Goal: Task Accomplishment & Management: Manage account settings

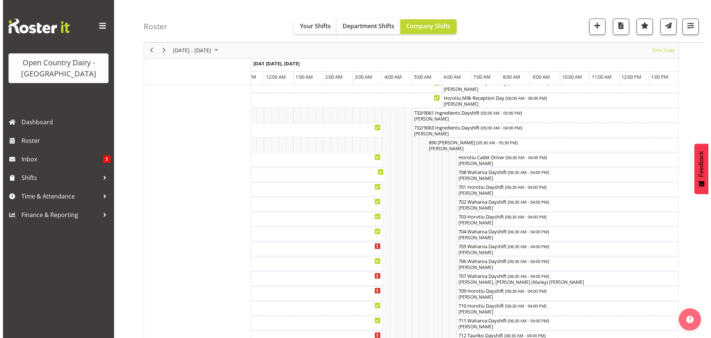
scroll to position [57, 0]
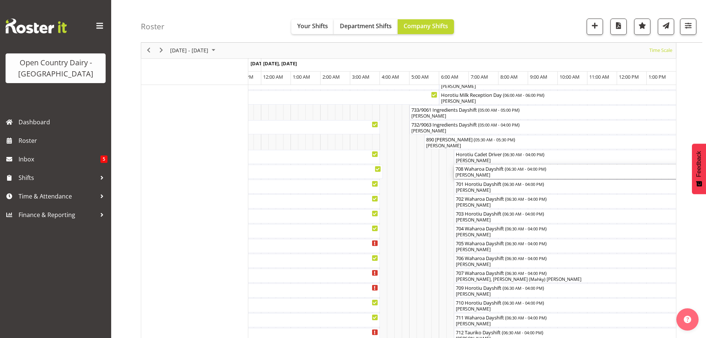
click at [497, 175] on div "[PERSON_NAME]" at bounding box center [594, 175] width 279 height 7
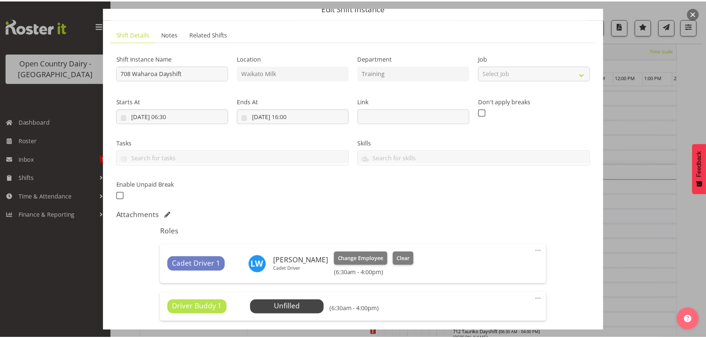
scroll to position [37, 0]
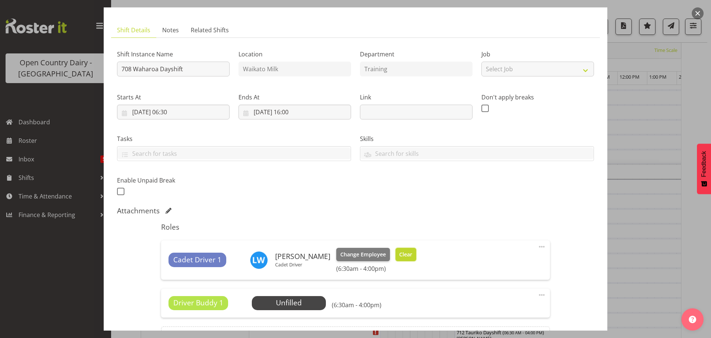
click at [399, 254] on span "Clear" at bounding box center [405, 254] width 13 height 8
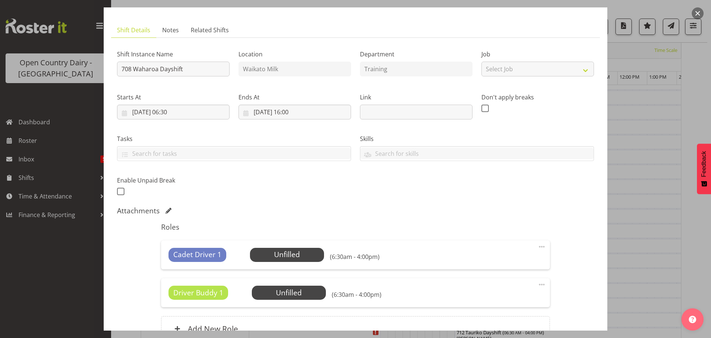
click at [538, 246] on span at bounding box center [542, 246] width 9 height 9
click at [488, 289] on link "Delete" at bounding box center [510, 289] width 71 height 13
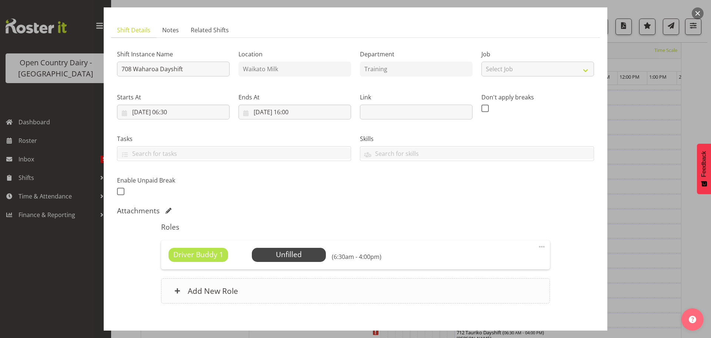
click at [219, 289] on h6 "Add New Role" at bounding box center [213, 291] width 50 height 10
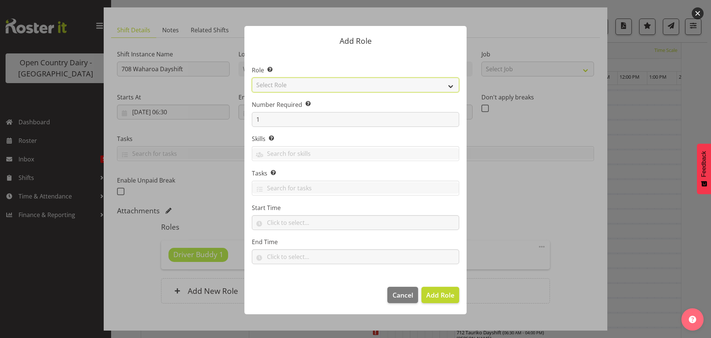
click at [368, 86] on select "Select Role Cadet Driver Crew Leader Driver Driver Buddy Driver Assessor Dayshi…" at bounding box center [356, 84] width 208 height 15
select select "1166"
click at [252, 77] on select "Select Role Cadet Driver Crew Leader Driver Driver Buddy Driver Assessor Dayshi…" at bounding box center [356, 84] width 208 height 15
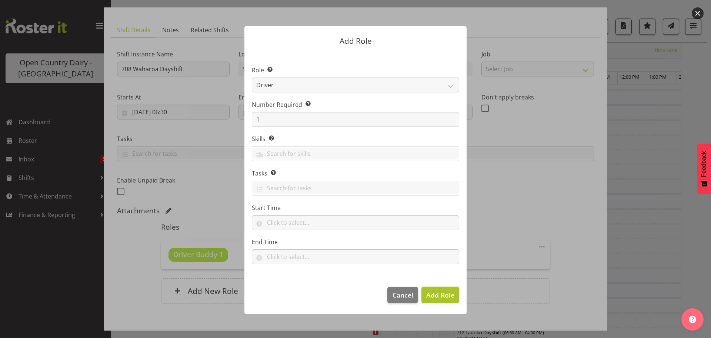
click at [432, 293] on span "Add Role" at bounding box center [441, 294] width 28 height 9
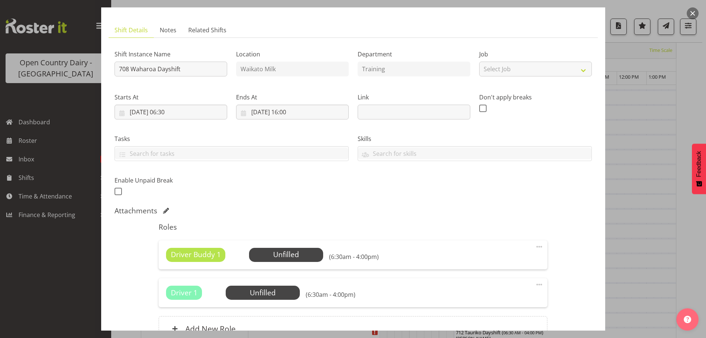
click at [535, 245] on span at bounding box center [539, 246] width 9 height 9
click at [484, 288] on link "Delete" at bounding box center [507, 289] width 71 height 13
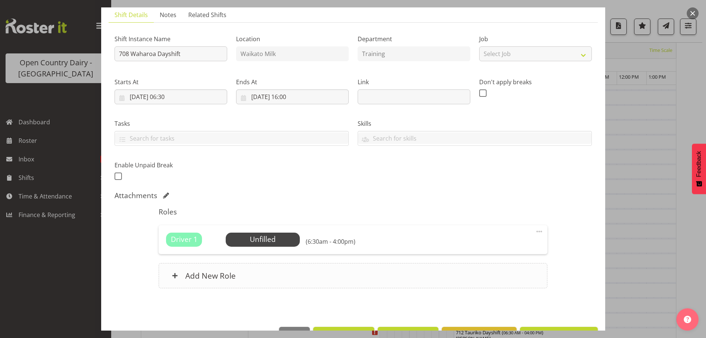
scroll to position [76, 0]
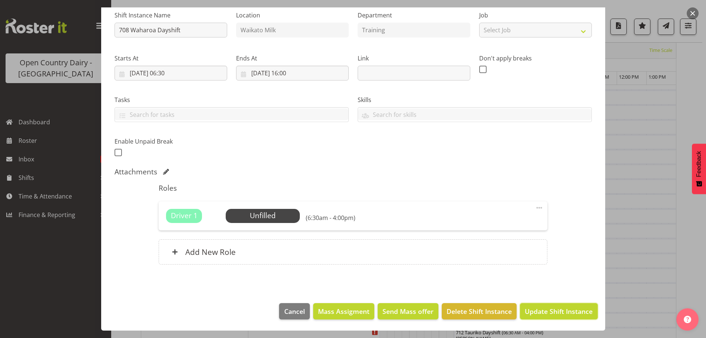
click at [540, 312] on span "Update Shift Instance" at bounding box center [559, 311] width 68 height 10
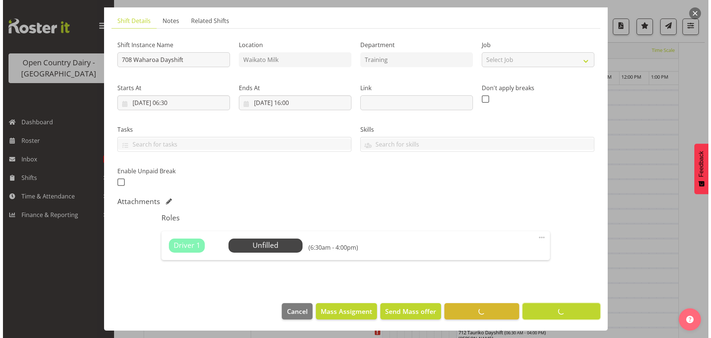
scroll to position [27, 0]
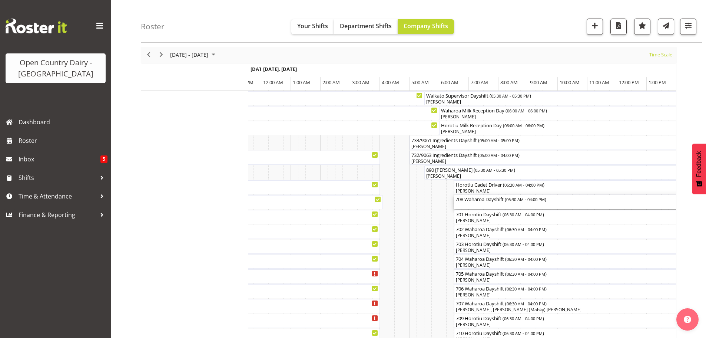
click at [498, 205] on div "708 Waharoa Dayshift ( 06:30 AM - 04:00 PM )" at bounding box center [594, 202] width 279 height 14
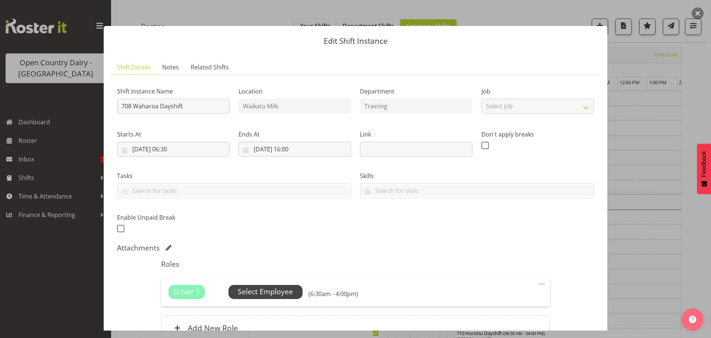
click at [268, 288] on span "Select Employee" at bounding box center [265, 291] width 55 height 11
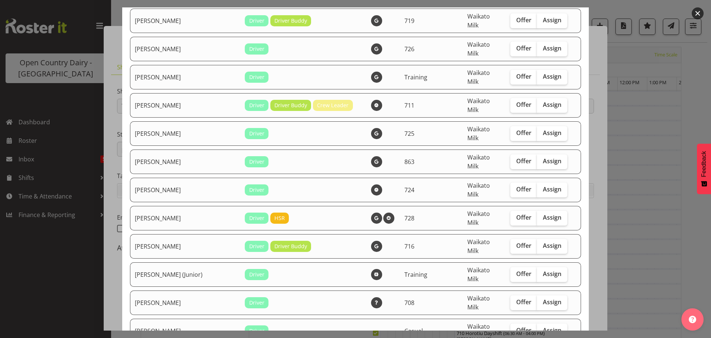
scroll to position [222, 0]
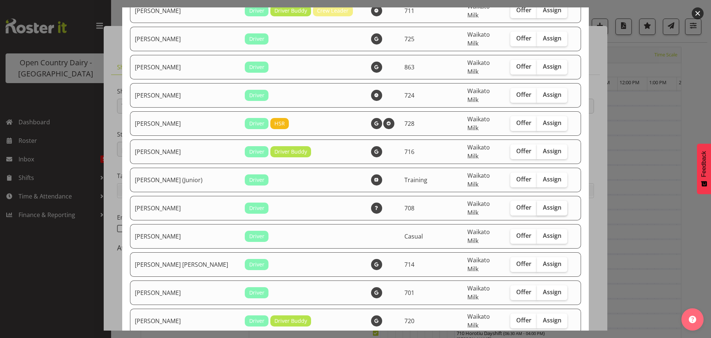
click at [543, 203] on span "Assign" at bounding box center [552, 206] width 19 height 7
click at [537, 205] on input "Assign" at bounding box center [539, 207] width 5 height 5
checkbox input "true"
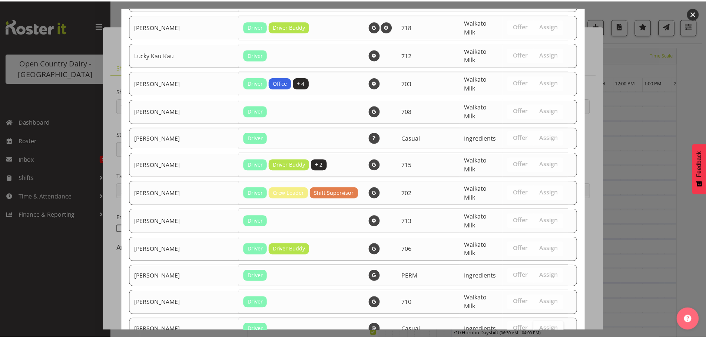
scroll to position [854, 0]
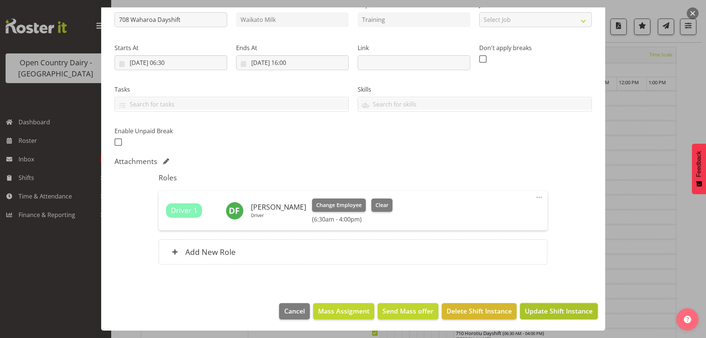
click at [548, 310] on span "Update Shift Instance" at bounding box center [559, 311] width 68 height 10
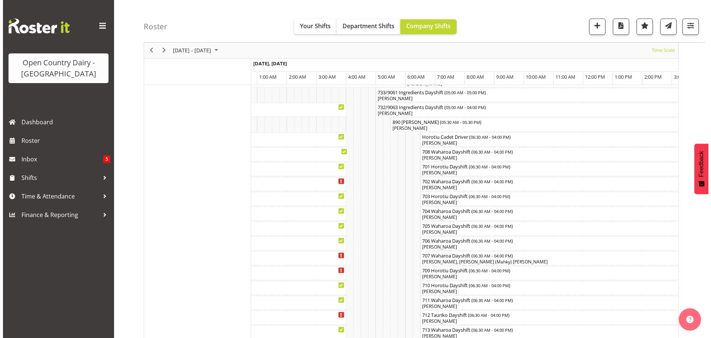
scroll to position [57, 0]
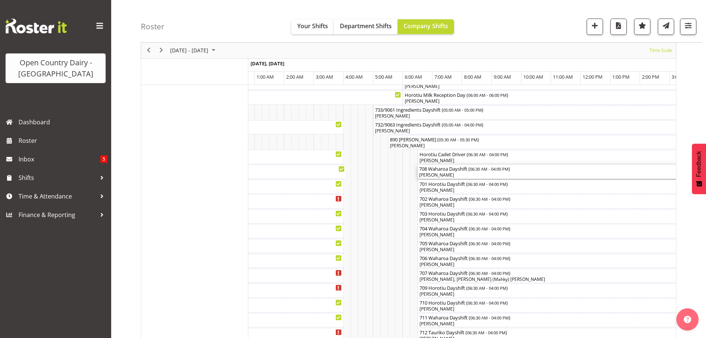
click at [452, 173] on div "[PERSON_NAME]" at bounding box center [558, 175] width 279 height 7
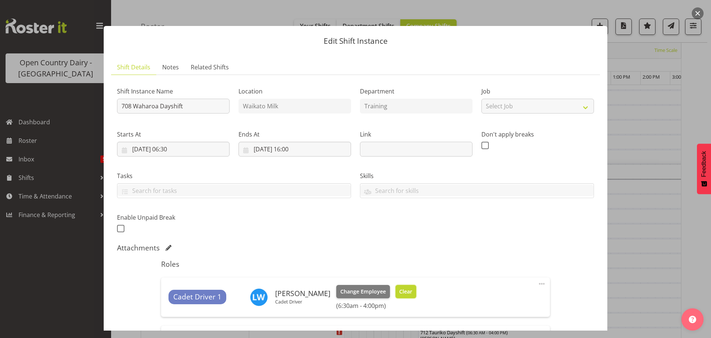
click at [399, 289] on span "Clear" at bounding box center [405, 291] width 13 height 8
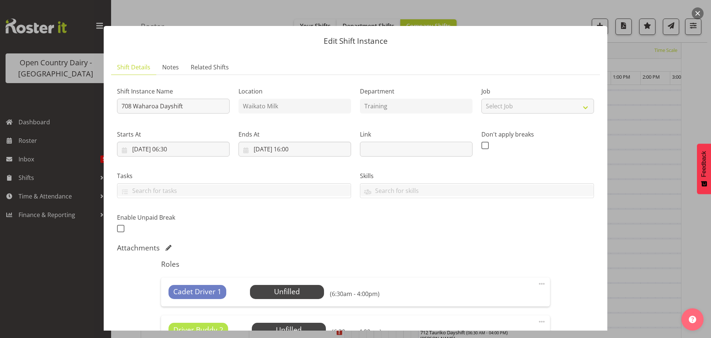
click at [538, 281] on span at bounding box center [542, 283] width 9 height 9
click at [490, 324] on link "Delete" at bounding box center [510, 326] width 71 height 13
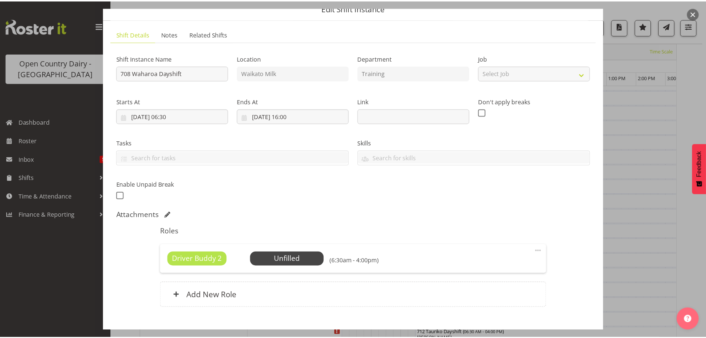
scroll to position [37, 0]
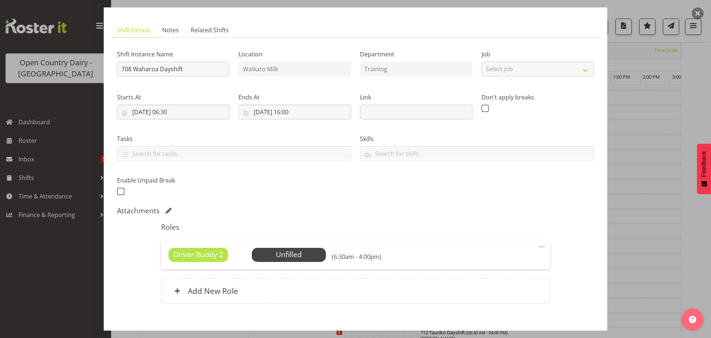
click at [538, 246] on span at bounding box center [542, 246] width 9 height 9
click at [491, 289] on link "Delete" at bounding box center [510, 289] width 71 height 13
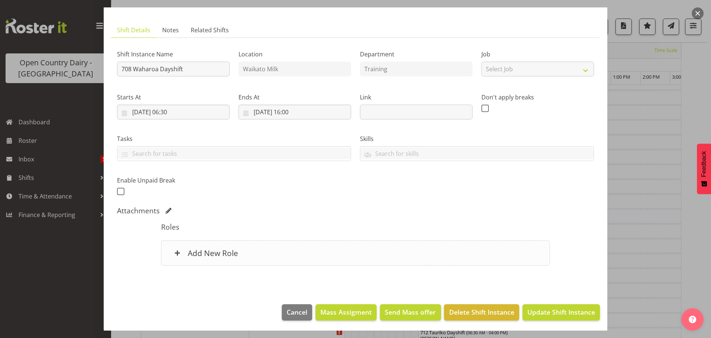
click at [216, 252] on h6 "Add New Role" at bounding box center [213, 253] width 50 height 10
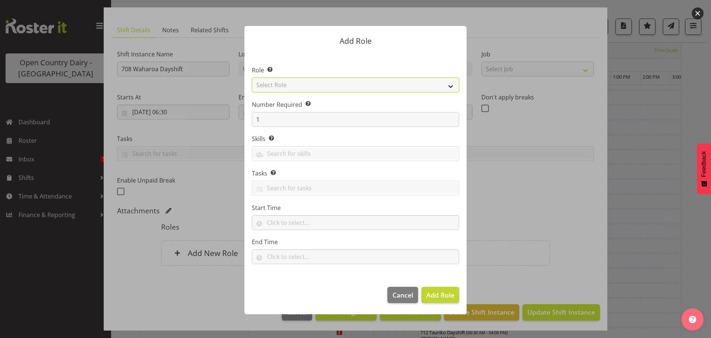
click at [354, 84] on select "Select Role Cadet Driver Crew Leader Driver Driver Buddy Driver Assessor Dayshi…" at bounding box center [356, 84] width 208 height 15
select select "1166"
click at [252, 77] on select "Select Role Cadet Driver Crew Leader Driver Driver Buddy Driver Assessor Dayshi…" at bounding box center [356, 84] width 208 height 15
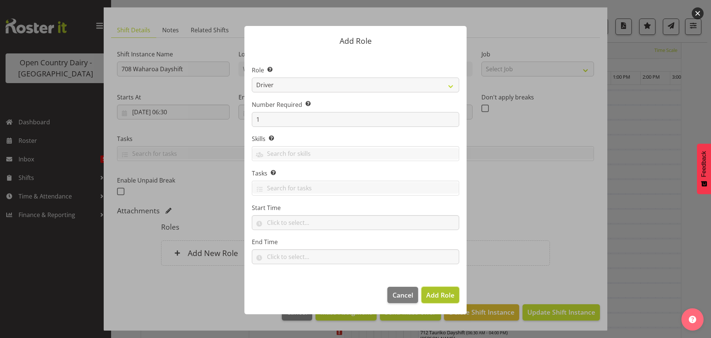
click at [429, 292] on span "Add Role" at bounding box center [441, 294] width 28 height 9
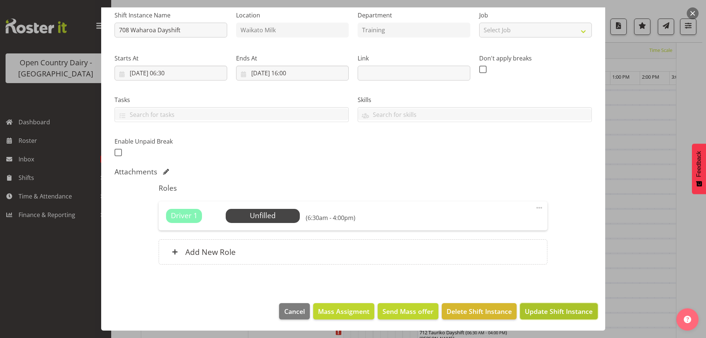
click at [555, 311] on span "Update Shift Instance" at bounding box center [559, 311] width 68 height 10
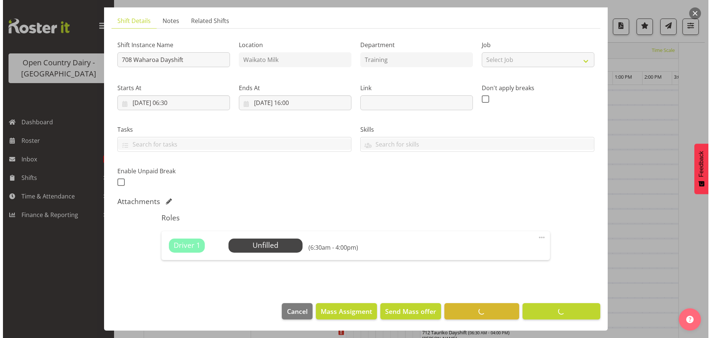
scroll to position [27, 0]
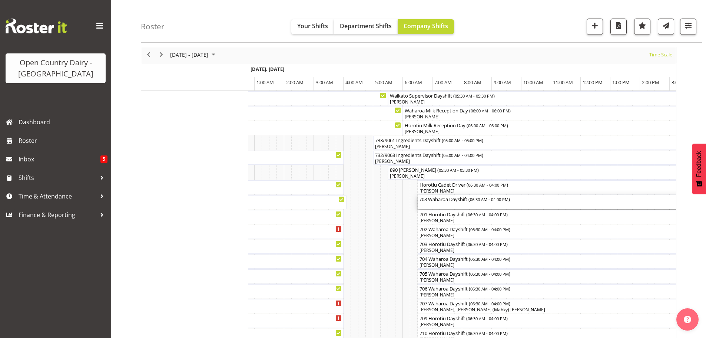
click at [451, 203] on div "708 Waharoa Dayshift ( 06:30 AM - 04:00 PM )" at bounding box center [558, 202] width 279 height 14
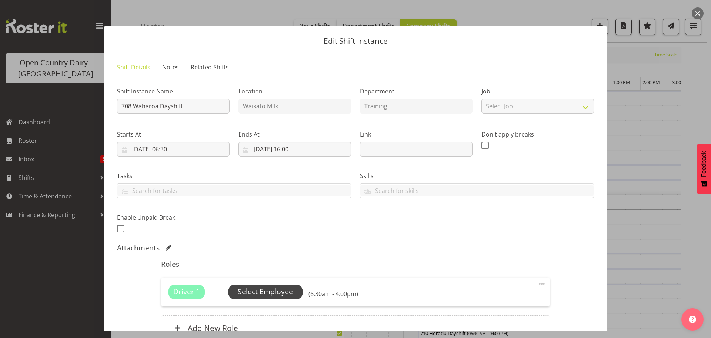
click at [256, 293] on span "Select Employee" at bounding box center [265, 291] width 55 height 11
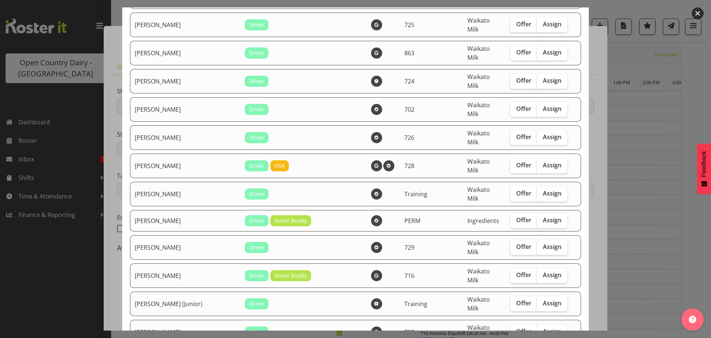
scroll to position [259, 0]
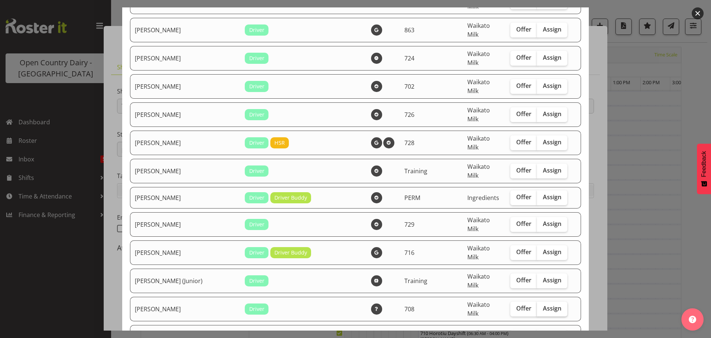
click at [537, 301] on label "Assign" at bounding box center [552, 308] width 30 height 15
click at [537, 306] on input "Assign" at bounding box center [539, 308] width 5 height 5
checkbox input "true"
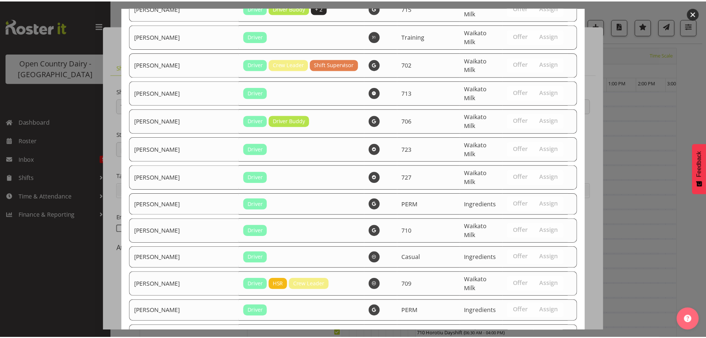
scroll to position [1484, 0]
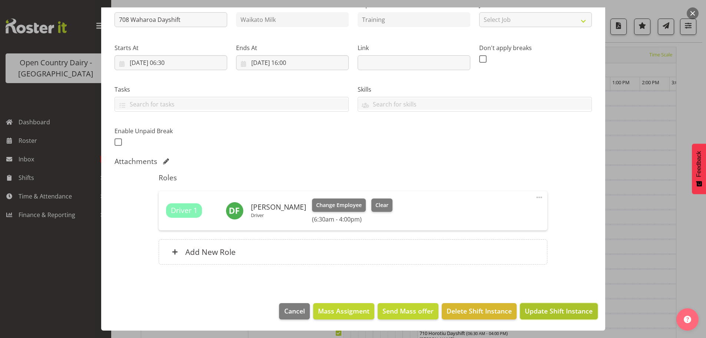
click at [540, 311] on span "Update Shift Instance" at bounding box center [559, 311] width 68 height 10
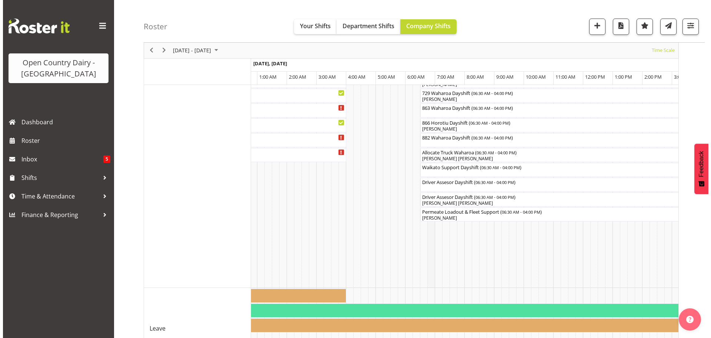
scroll to position [546, 0]
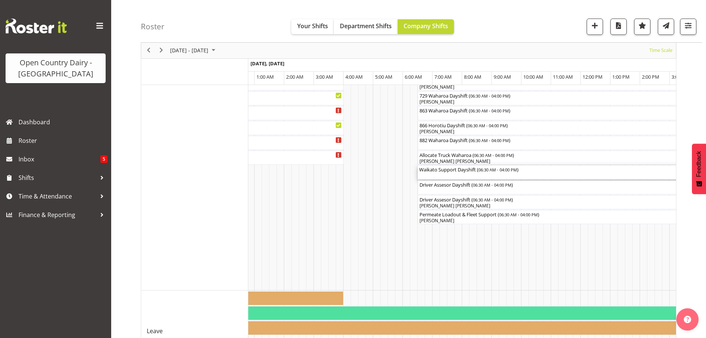
click at [442, 176] on div "Waikato Support Dayshift ( 06:30 AM - 04:00 PM )" at bounding box center [558, 172] width 279 height 14
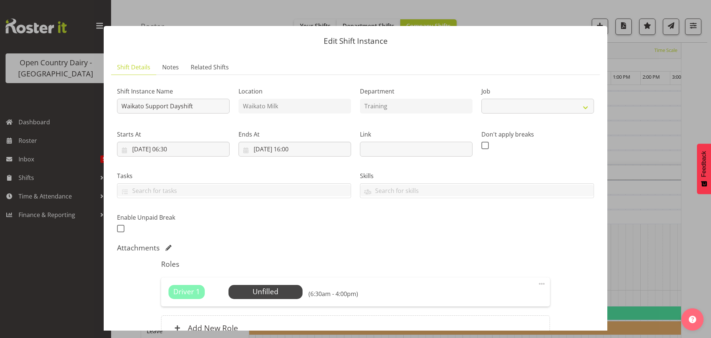
select select "9052"
click at [264, 292] on span "Select Employee" at bounding box center [265, 291] width 55 height 11
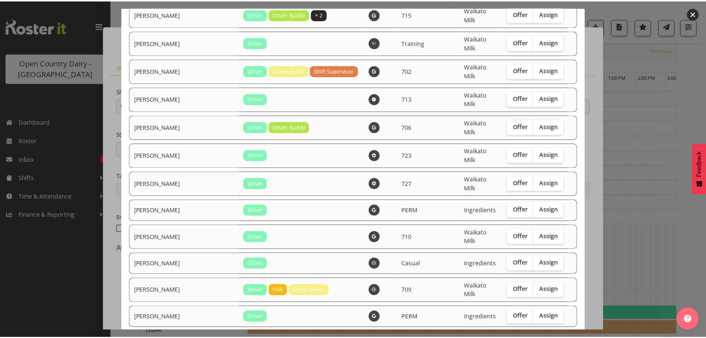
scroll to position [1459, 0]
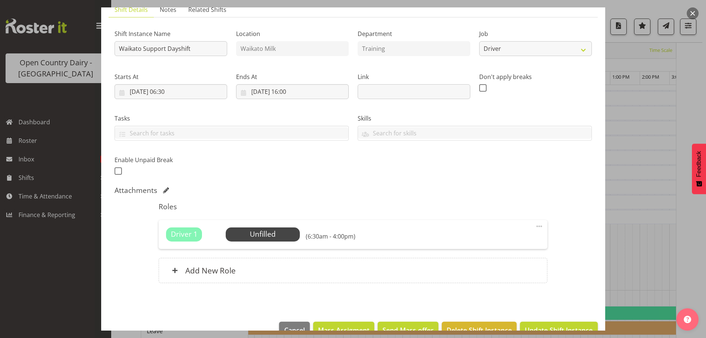
scroll to position [76, 0]
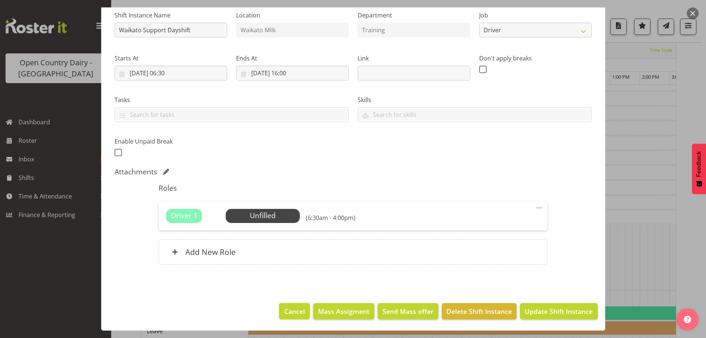
click at [299, 309] on span "Cancel" at bounding box center [294, 311] width 21 height 10
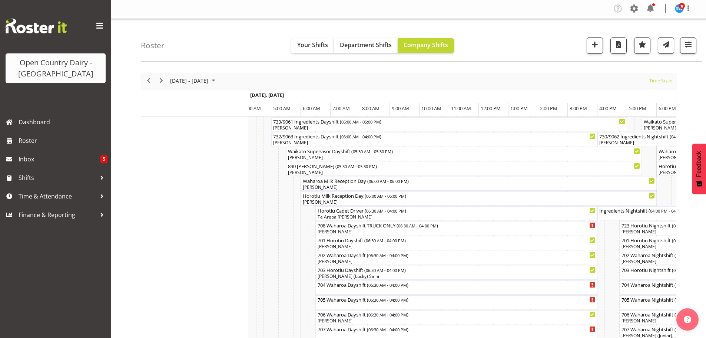
scroll to position [0, 0]
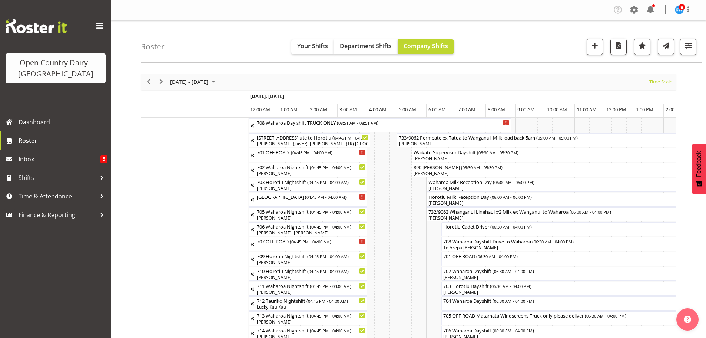
scroll to position [0, 2134]
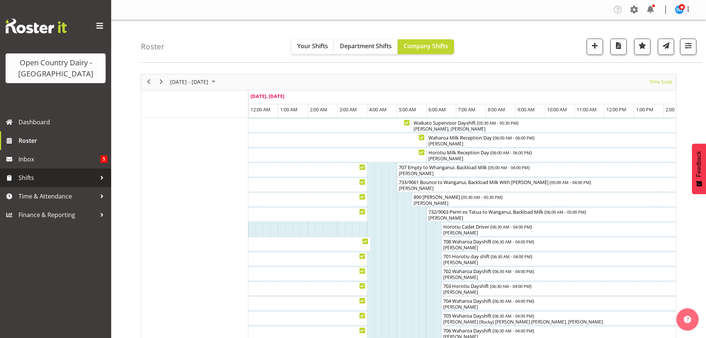
click at [22, 175] on span "Shifts" at bounding box center [58, 177] width 78 height 11
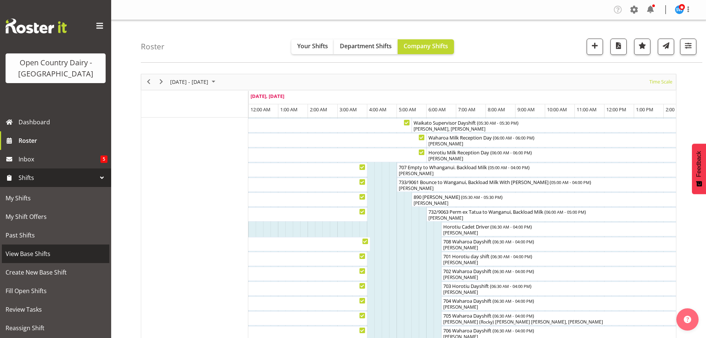
click at [27, 252] on span "View Base Shifts" at bounding box center [56, 253] width 100 height 11
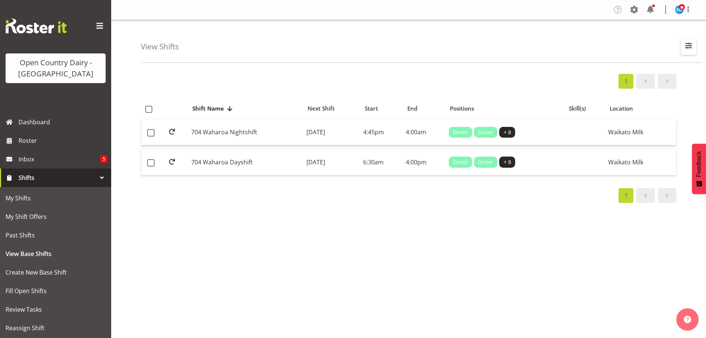
click at [689, 45] on span "button" at bounding box center [689, 46] width 10 height 10
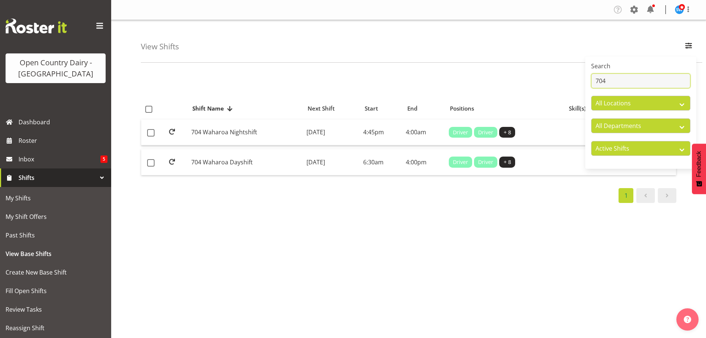
click at [620, 80] on input "704" at bounding box center [640, 80] width 99 height 15
type input "7"
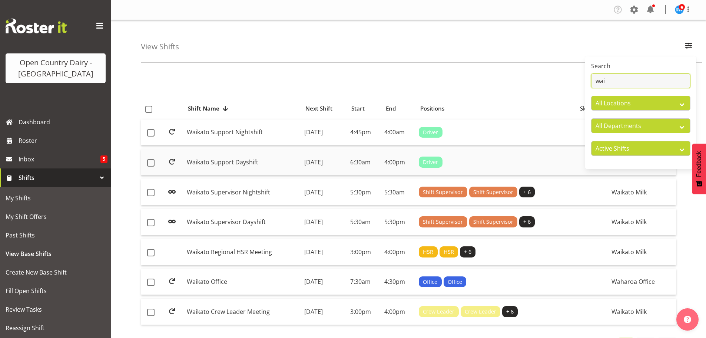
type input "wai"
click at [269, 164] on td "Waikato Support Dayshift" at bounding box center [242, 162] width 117 height 26
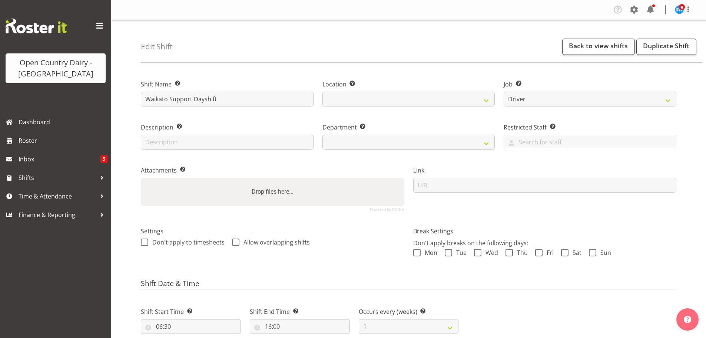
select select "9052"
select select
select select "1054"
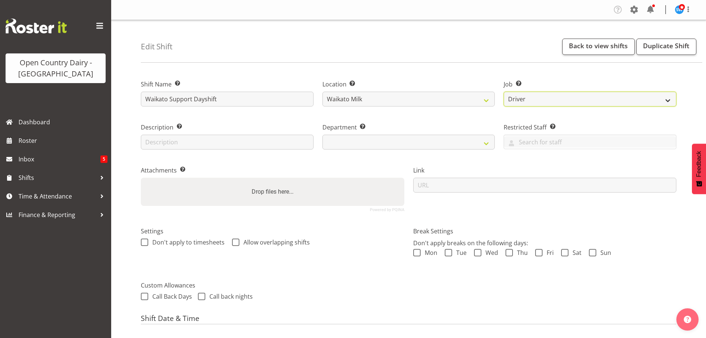
click at [667, 99] on select "Create new job Driver Driver supervisor Support" at bounding box center [590, 99] width 173 height 15
click at [666, 99] on select "Create new job Driver Driver supervisor Support" at bounding box center [590, 99] width 173 height 15
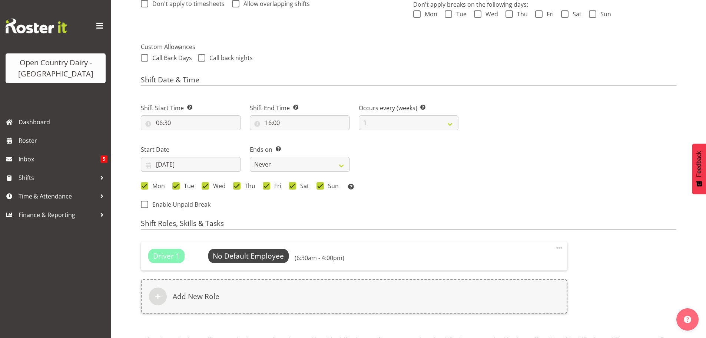
select select "763"
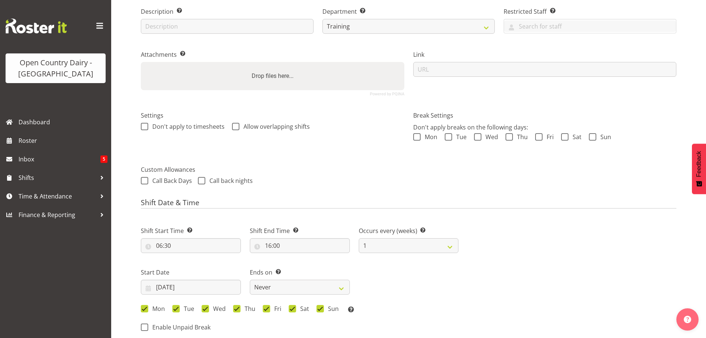
scroll to position [28, 0]
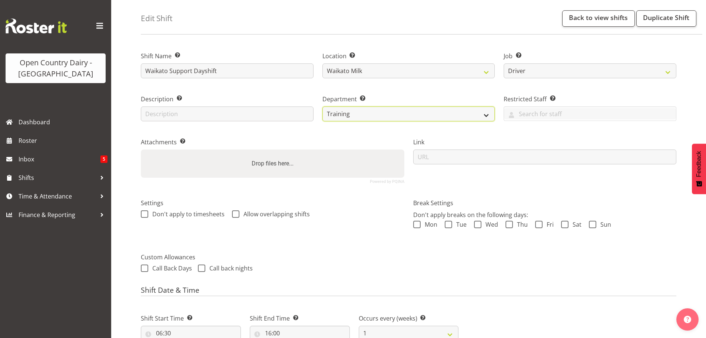
click at [486, 113] on select "701 702 703 704 705 706 707 708 709 710 711 712 713 714 715 716 717 718 719 720…" at bounding box center [408, 113] width 173 height 15
click at [487, 113] on select "701 702 703 704 705 706 707 708 709 710 711 712 713 714 715 716 717 718 719 720…" at bounding box center [408, 113] width 173 height 15
click at [485, 112] on select "701 702 703 704 705 706 707 708 709 710 711 712 713 714 715 716 717 718 719 720…" at bounding box center [408, 113] width 173 height 15
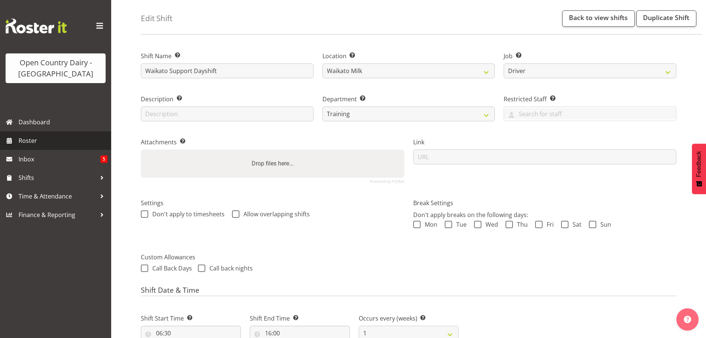
click at [38, 140] on span "Roster" at bounding box center [63, 140] width 89 height 11
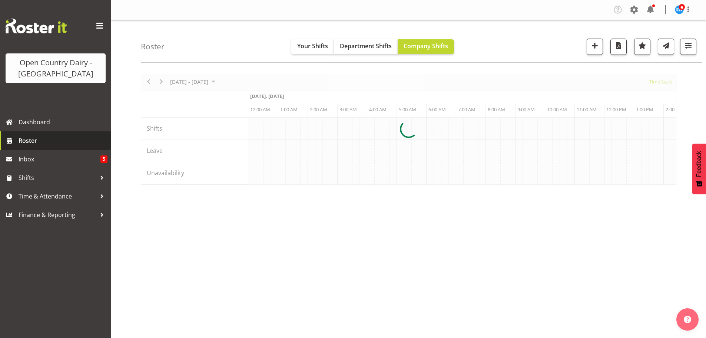
scroll to position [0, 2134]
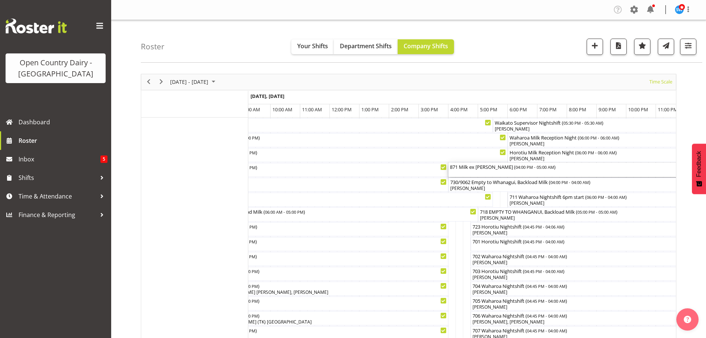
click at [587, 171] on div "871 Milk ex [PERSON_NAME] ( 04:00 PM - 05:00 AM )" at bounding box center [641, 170] width 382 height 14
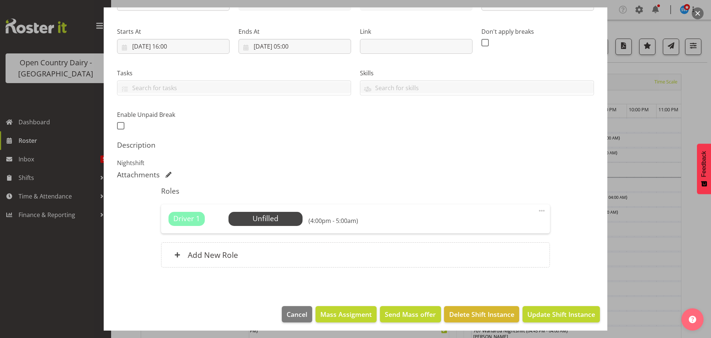
scroll to position [106, 0]
